Goal: Task Accomplishment & Management: Complete application form

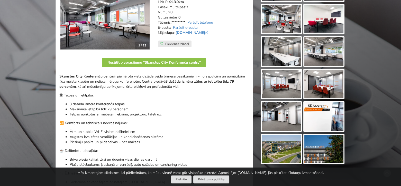
scroll to position [128, 0]
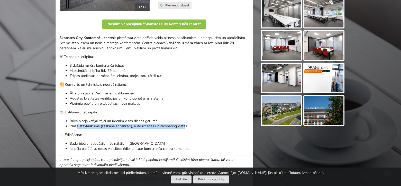
drag, startPoint x: 186, startPoint y: 125, endPoint x: 76, endPoint y: 131, distance: 110.4
click at [76, 127] on p "Plašs stāvlaukums (saskaņā ar cenrādi), auto uzlādes un carsharing vietas" at bounding box center [159, 126] width 179 height 5
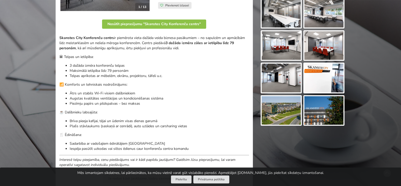
click at [76, 140] on div "Skanstes City Konferenču centrs ir piemērota vieta dažāda veida biznesa pasākum…" at bounding box center [154, 101] width 190 height 132
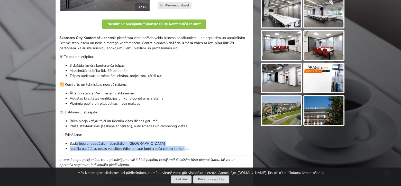
drag, startPoint x: 76, startPoint y: 142, endPoint x: 184, endPoint y: 151, distance: 109.4
click at [184, 151] on ul "Sadarbība ar vadošajiem ēdinātājiem Latvijā Iespēja pasūtīt uzkodas vai siltos …" at bounding box center [154, 146] width 190 height 10
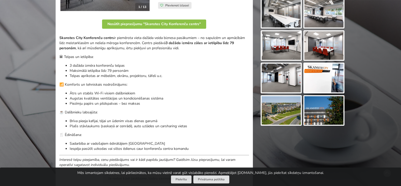
click at [188, 150] on p "Iespēja pasūtīt uzkodas vai siltos ēdienus caur konferenču centra komandu" at bounding box center [159, 148] width 179 height 5
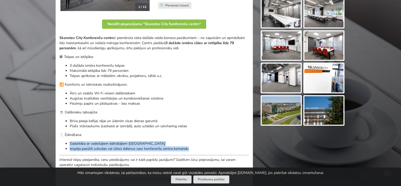
drag, startPoint x: 191, startPoint y: 149, endPoint x: 61, endPoint y: 138, distance: 130.7
click at [59, 140] on div "Skanstes City Konferenču centrs ir piemērota vieta dažāda veida biznesa pasākum…" at bounding box center [154, 101] width 190 height 132
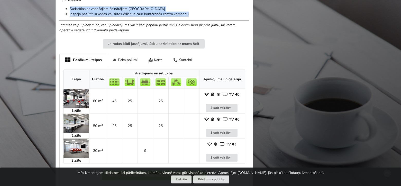
scroll to position [308, 0]
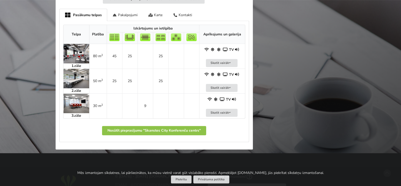
click at [76, 49] on img at bounding box center [76, 54] width 26 height 20
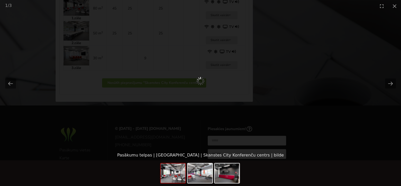
scroll to position [396, 0]
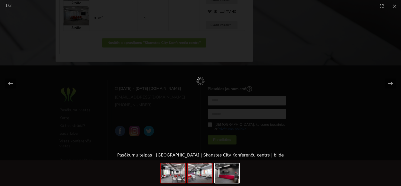
click at [194, 173] on img at bounding box center [200, 174] width 25 height 20
click at [170, 173] on img at bounding box center [173, 174] width 25 height 20
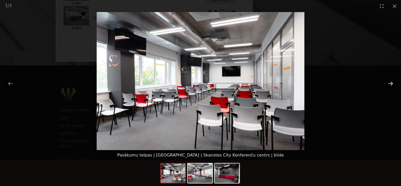
click at [390, 84] on button "Next slide" at bounding box center [390, 84] width 11 height 10
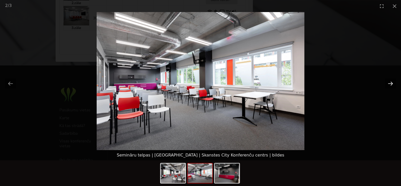
click at [390, 84] on button "Next slide" at bounding box center [390, 84] width 11 height 10
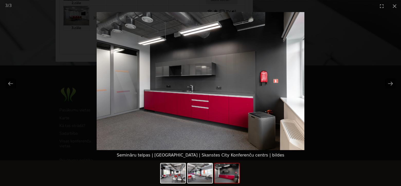
scroll to position [0, 0]
click at [346, 77] on picture at bounding box center [200, 81] width 401 height 138
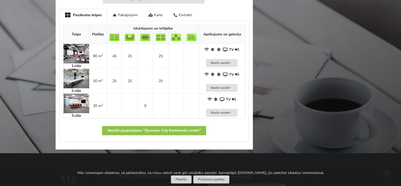
click at [77, 105] on img at bounding box center [76, 104] width 26 height 20
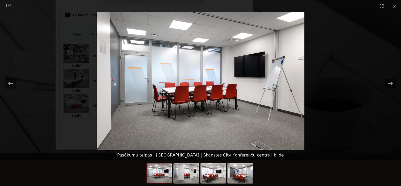
scroll to position [0, 0]
click at [365, 77] on picture at bounding box center [200, 81] width 401 height 138
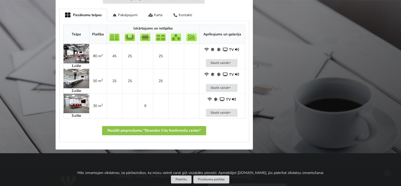
click at [71, 77] on img at bounding box center [76, 79] width 26 height 20
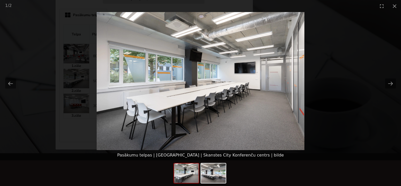
click at [361, 77] on picture at bounding box center [200, 81] width 401 height 138
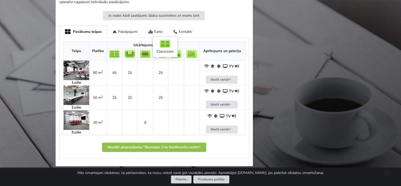
scroll to position [283, 0]
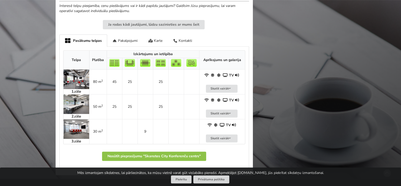
click at [81, 76] on img at bounding box center [76, 80] width 26 height 20
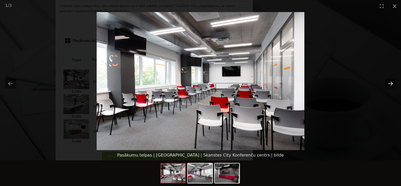
click at [393, 81] on button "Next slide" at bounding box center [390, 84] width 11 height 10
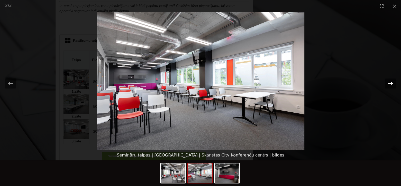
click at [393, 81] on button "Next slide" at bounding box center [390, 84] width 11 height 10
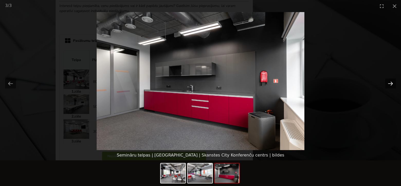
click at [393, 81] on button "Next slide" at bounding box center [390, 84] width 11 height 10
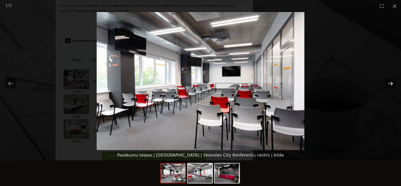
click at [393, 81] on button "Next slide" at bounding box center [390, 84] width 11 height 10
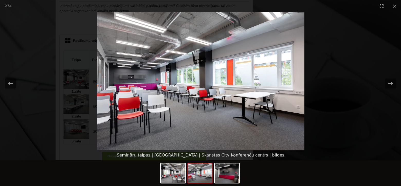
scroll to position [0, 0]
drag, startPoint x: 392, startPoint y: 78, endPoint x: 388, endPoint y: 78, distance: 4.1
click at [392, 78] on picture at bounding box center [200, 81] width 401 height 138
click at [392, 7] on button "Close gallery" at bounding box center [394, 6] width 13 height 12
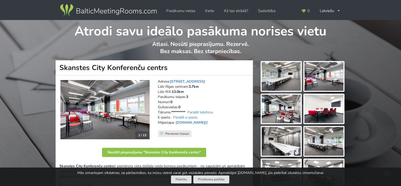
click at [140, 8] on img at bounding box center [108, 10] width 98 height 14
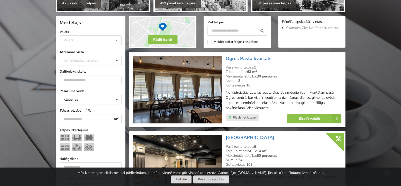
scroll to position [103, 0]
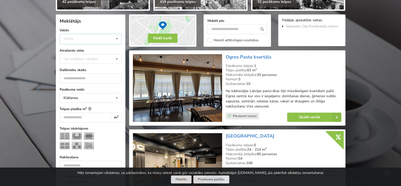
click at [100, 43] on div "Valsts Igaunija Latvija Lietuva" at bounding box center [91, 39] width 62 height 11
click at [88, 57] on div "Latvija" at bounding box center [90, 59] width 61 height 10
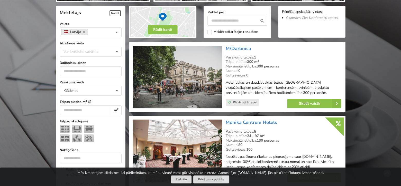
scroll to position [115, 0]
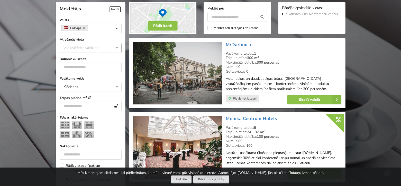
click at [88, 47] on div "Var izvēlēties vairākas" at bounding box center [86, 48] width 48 height 6
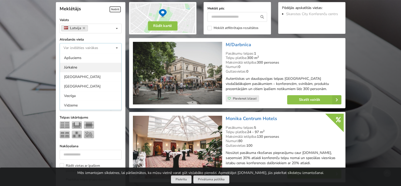
scroll to position [26, 0]
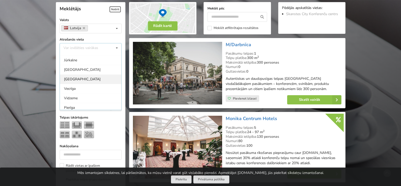
click at [77, 77] on div "[GEOGRAPHIC_DATA]" at bounding box center [90, 80] width 61 height 10
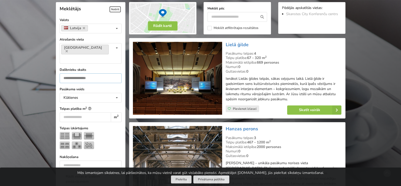
click at [80, 73] on input "number" at bounding box center [91, 78] width 62 height 10
click at [84, 93] on div "Klātienes Klātienes Tiešsaistes Klātienes ar tiešraidi" at bounding box center [91, 98] width 62 height 10
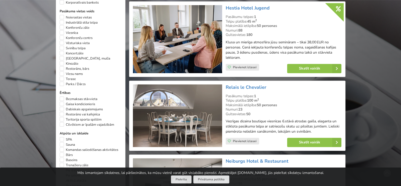
scroll to position [423, 0]
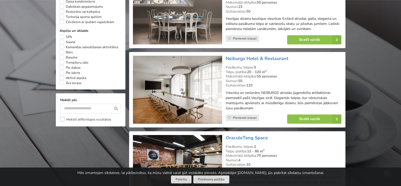
click at [62, 117] on label "Meklēt atfiltrētajos rezultātos" at bounding box center [85, 119] width 51 height 5
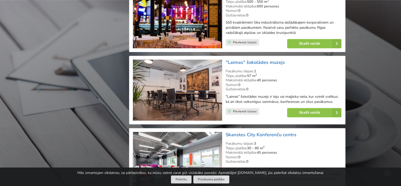
scroll to position [680, 0]
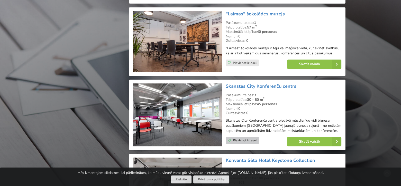
click at [229, 139] on icon at bounding box center [228, 140] width 3 height 3
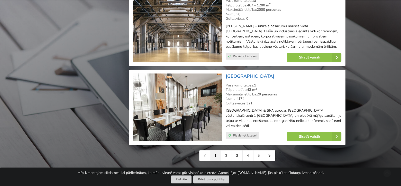
scroll to position [1143, 0]
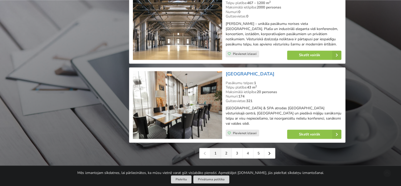
click at [225, 148] on link "2" at bounding box center [226, 153] width 11 height 10
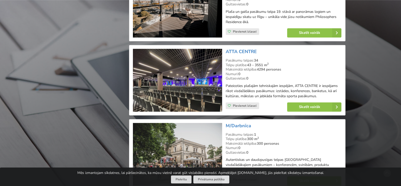
scroll to position [719, 0]
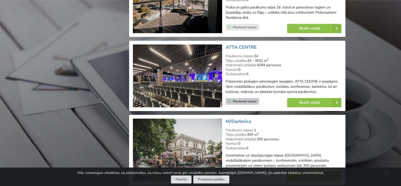
click at [254, 99] on span "Pievienot izlasei" at bounding box center [245, 101] width 24 height 4
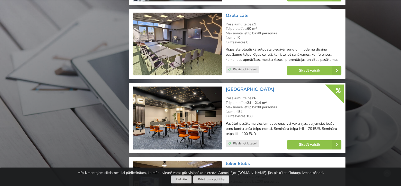
scroll to position [1156, 0]
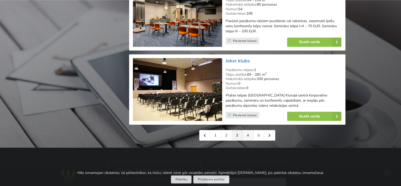
click at [248, 130] on link "4" at bounding box center [248, 135] width 11 height 10
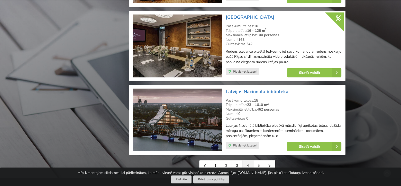
scroll to position [1208, 0]
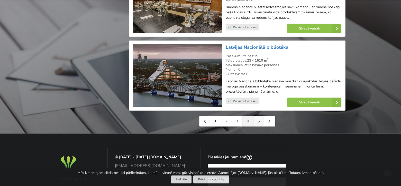
click at [260, 116] on link "5" at bounding box center [258, 121] width 11 height 10
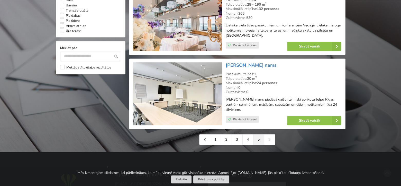
scroll to position [488, 0]
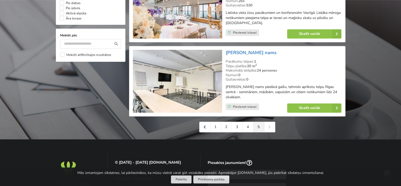
click at [272, 130] on div "1 2 3 4 5" at bounding box center [237, 127] width 76 height 11
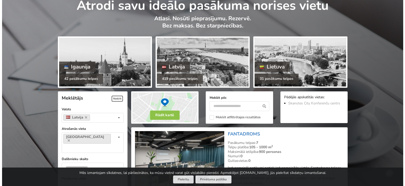
scroll to position [0, 0]
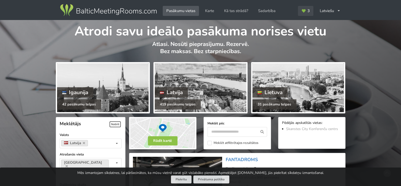
click at [307, 12] on span "3" at bounding box center [308, 11] width 2 height 4
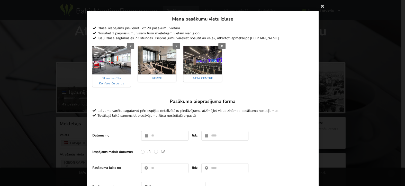
scroll to position [26, 0]
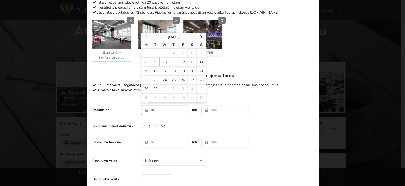
click at [170, 108] on input "text" at bounding box center [164, 110] width 47 height 10
click at [254, 98] on div "Mana pasākumu vietu izlase Izlasei iespējams pievienot līdz 20 pasākumu vietām …" at bounding box center [202, 46] width 220 height 112
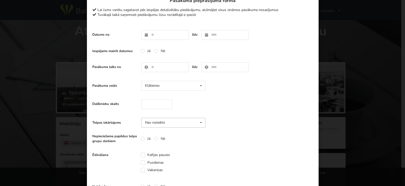
scroll to position [128, 0]
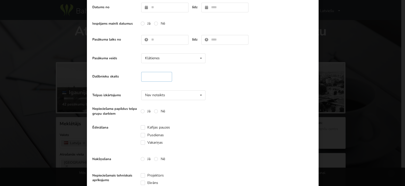
click at [154, 78] on input "number" at bounding box center [156, 77] width 31 height 10
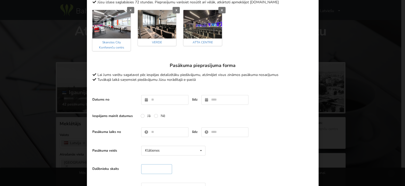
scroll to position [51, 0]
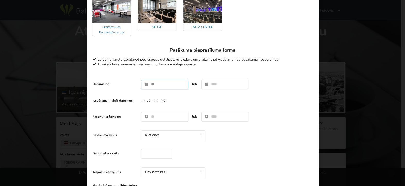
click at [154, 86] on input "text" at bounding box center [164, 85] width 47 height 10
click at [159, 84] on input "text" at bounding box center [164, 85] width 47 height 10
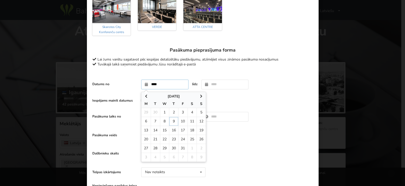
type input "**********"
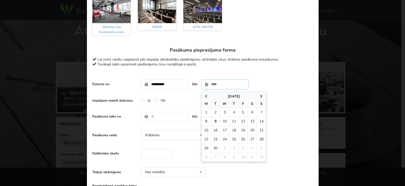
type input "**********"
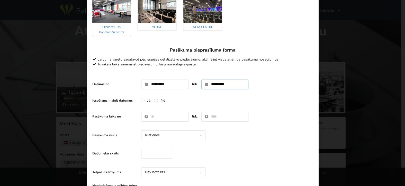
click at [225, 86] on input "**********" at bounding box center [224, 85] width 47 height 10
click at [204, 85] on input "**********" at bounding box center [224, 85] width 47 height 10
click at [223, 84] on input "**********" at bounding box center [224, 85] width 47 height 10
drag, startPoint x: 237, startPoint y: 86, endPoint x: 199, endPoint y: 86, distance: 38.0
click at [201, 86] on input "**********" at bounding box center [224, 85] width 47 height 10
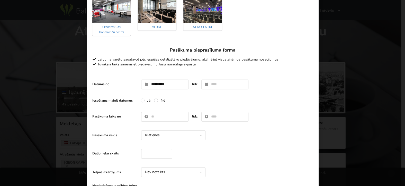
drag, startPoint x: 253, startPoint y: 101, endPoint x: 236, endPoint y: 99, distance: 17.6
click at [253, 101] on div "Iespējams mainīt datumus Jā Nē" at bounding box center [202, 101] width 220 height 10
click at [218, 84] on input "text" at bounding box center [224, 85] width 47 height 10
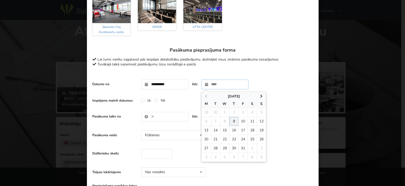
type input "**********"
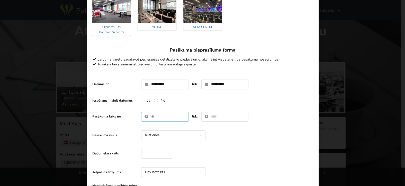
click at [154, 116] on input "text" at bounding box center [164, 117] width 47 height 10
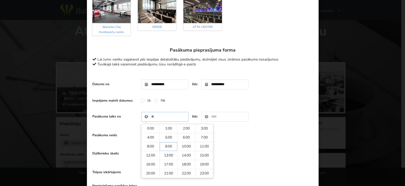
type input "****"
click at [223, 117] on input "text" at bounding box center [224, 117] width 47 height 10
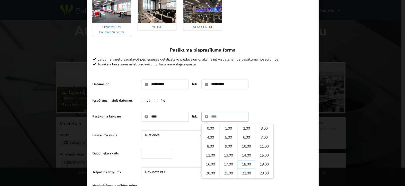
type input "*****"
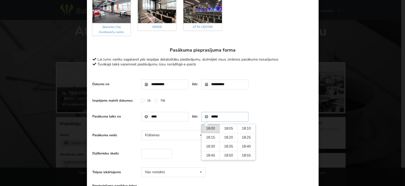
click at [209, 129] on td "18:00" at bounding box center [210, 128] width 18 height 9
click at [172, 115] on input "****" at bounding box center [164, 117] width 47 height 10
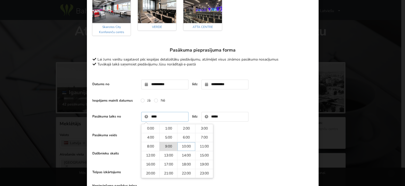
type input "*****"
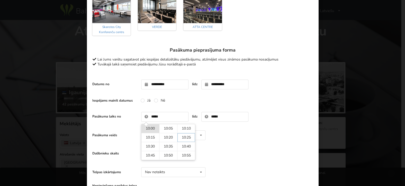
click at [233, 131] on div "Pasākuma veids Klātienes Klātienes Tiešsaistes Klātienes ar tiešraidi" at bounding box center [202, 135] width 220 height 15
click at [188, 133] on div "Klātienes Klātienes Tiešsaistes Klātienes ar tiešraidi" at bounding box center [173, 136] width 64 height 10
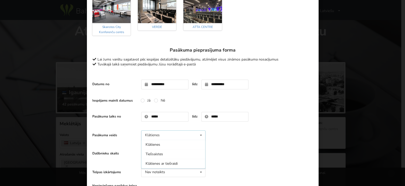
click at [188, 133] on div "Klātienes Klātienes Tiešsaistes Klātienes ar tiešraidi" at bounding box center [173, 136] width 64 height 10
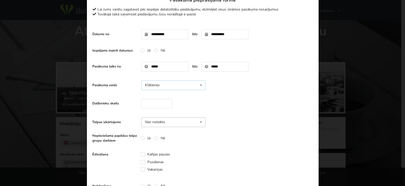
scroll to position [103, 0]
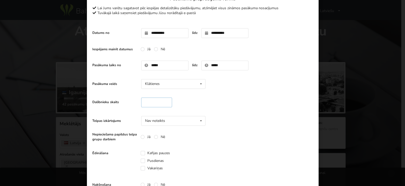
click at [152, 101] on input "number" at bounding box center [156, 103] width 31 height 10
type input "**"
click at [162, 121] on div "Nav noteikts" at bounding box center [155, 121] width 20 height 4
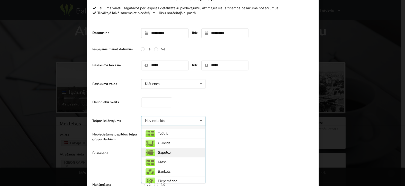
scroll to position [0, 0]
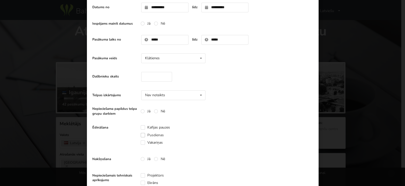
click at [141, 134] on label "Pusdienas" at bounding box center [152, 135] width 23 height 4
click at [141, 127] on label "Kafijas pauzes" at bounding box center [155, 127] width 29 height 4
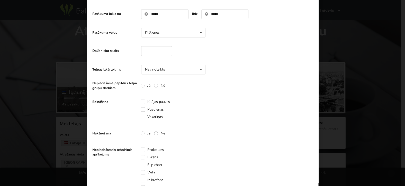
click at [156, 133] on label "Nē" at bounding box center [159, 133] width 11 height 4
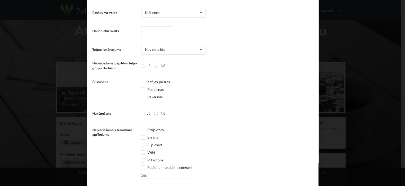
scroll to position [206, 0]
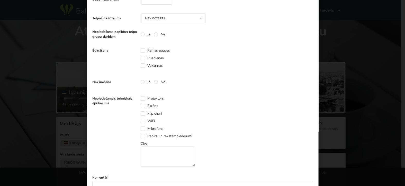
click at [141, 106] on label "Ekrāns" at bounding box center [149, 106] width 17 height 4
click at [141, 114] on label "Flip chart" at bounding box center [152, 114] width 22 height 4
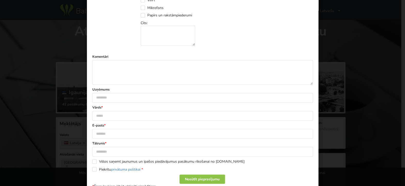
scroll to position [334, 0]
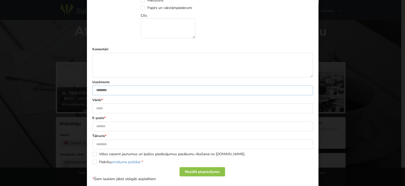
click at [112, 88] on input "text" at bounding box center [202, 91] width 220 height 10
type input "**********"
click at [110, 104] on input "text" at bounding box center [202, 109] width 220 height 10
type input "****"
click at [112, 123] on input "text" at bounding box center [202, 127] width 220 height 10
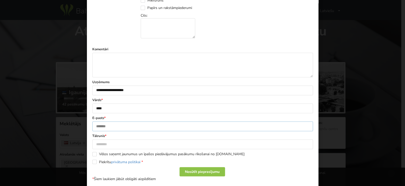
type input "*"
type input "**********"
click at [106, 144] on input "text" at bounding box center [202, 145] width 220 height 10
type input "********"
click at [99, 152] on label "Vēlos saņemt jaunumus un īpašos piedāvājumus pasākumu rīkošanai no [DOMAIN_NAME]" at bounding box center [168, 154] width 152 height 4
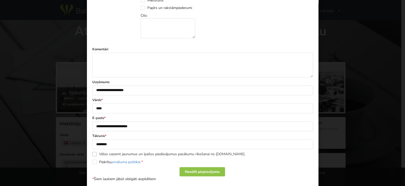
click at [97, 153] on label "Vēlos saņemt jaunumus un īpašos piedāvājumus pasākumu rīkošanai no [DOMAIN_NAME]" at bounding box center [168, 154] width 152 height 4
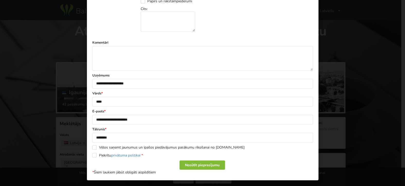
click at [193, 163] on div "Nosūtīt pieprasījumu" at bounding box center [201, 165] width 45 height 9
click at [92, 153] on label "Piekrītu privātuma politikai *" at bounding box center [117, 155] width 51 height 4
click at [211, 161] on div "Nosūtīt pieprasījumu" at bounding box center [201, 165] width 45 height 9
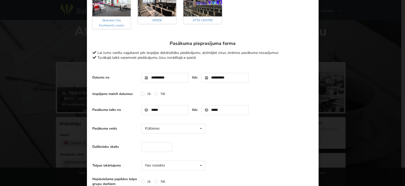
scroll to position [0, 0]
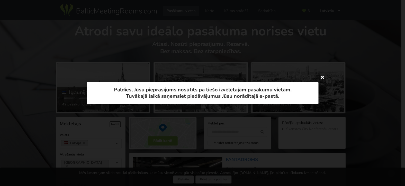
click at [321, 77] on icon at bounding box center [322, 77] width 8 height 8
